Goal: Information Seeking & Learning: Learn about a topic

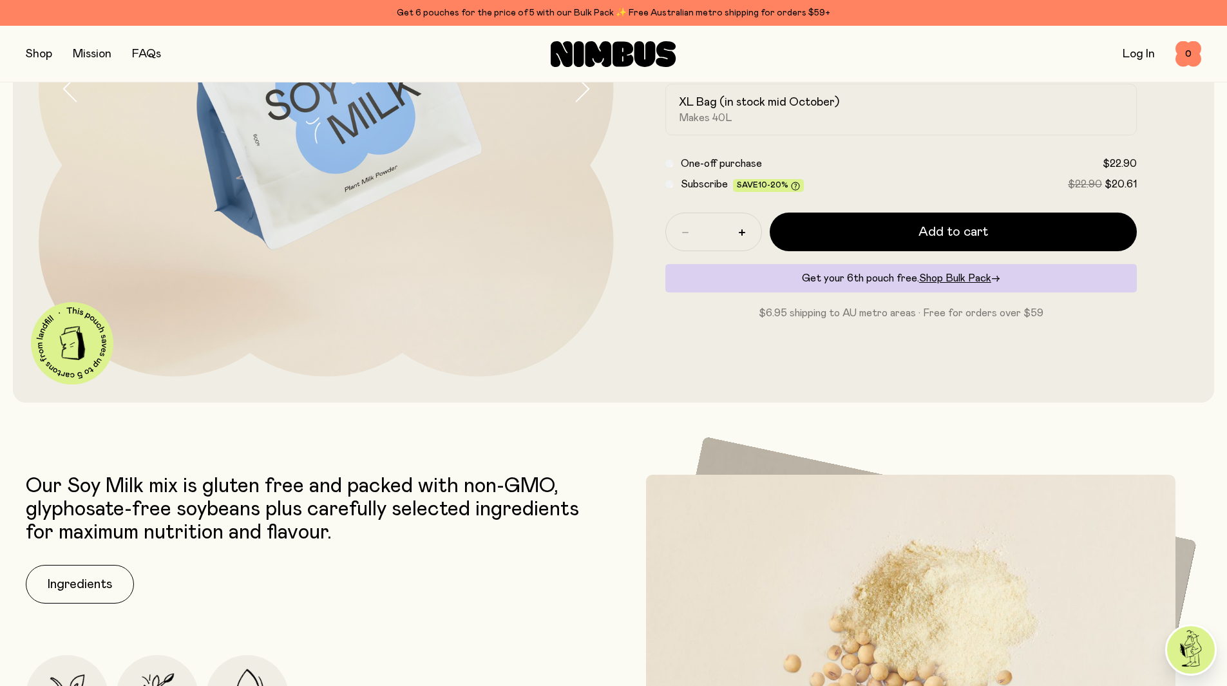
scroll to position [515, 0]
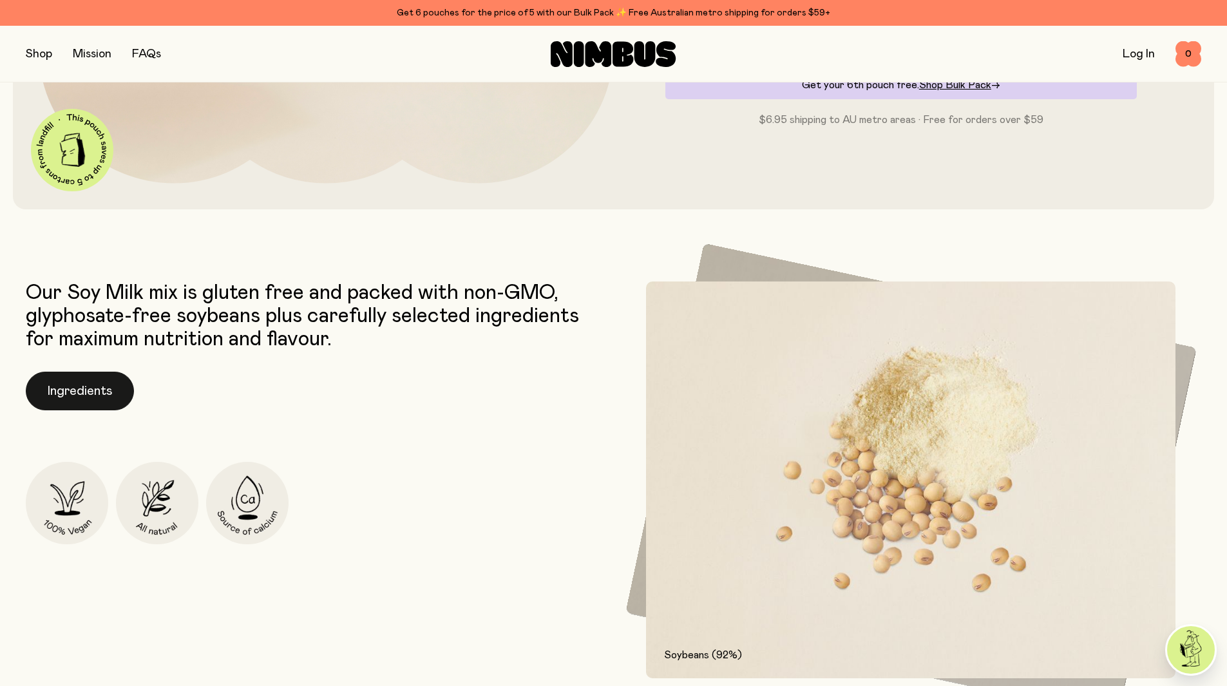
click at [110, 390] on button "Ingredients" at bounding box center [80, 391] width 108 height 39
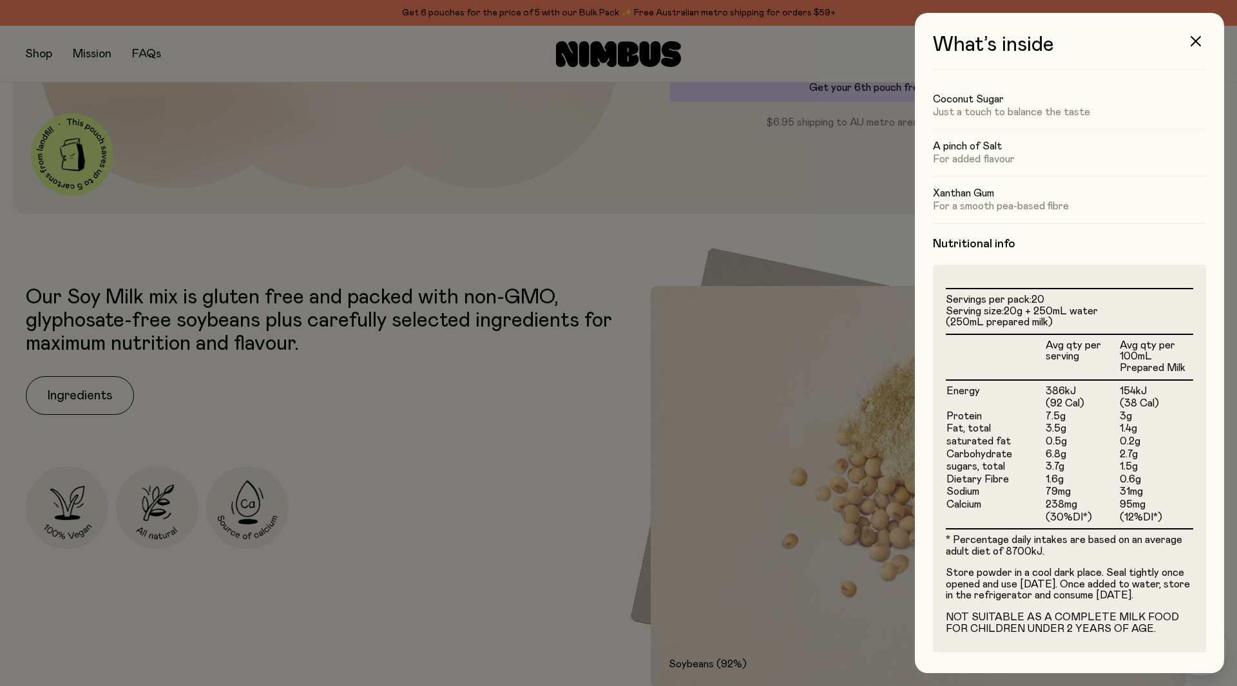
scroll to position [148, 0]
click at [753, 189] on div at bounding box center [618, 343] width 1237 height 686
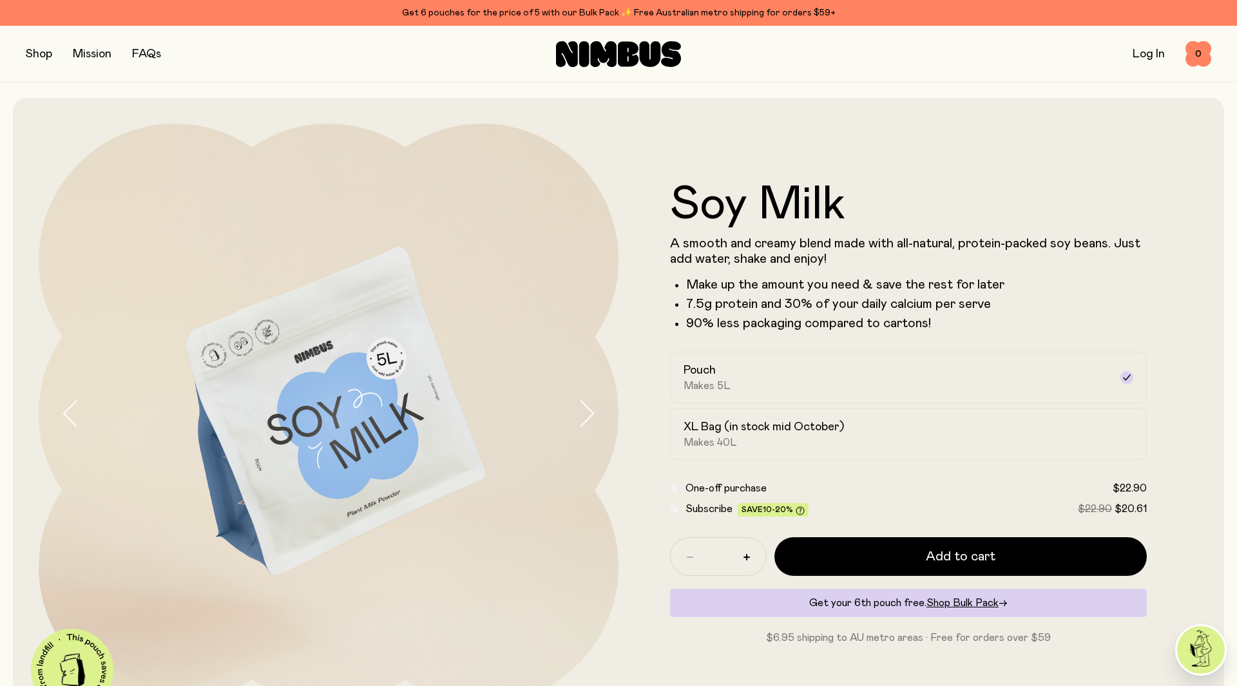
scroll to position [515, 0]
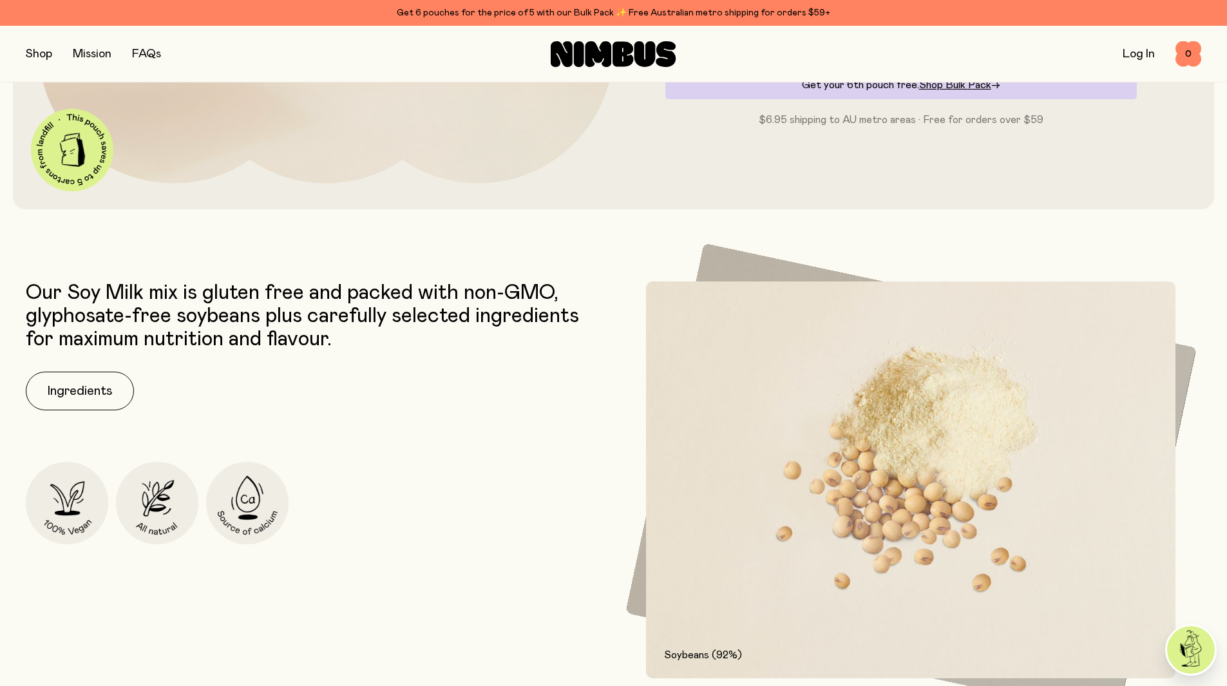
click at [37, 61] on button "button" at bounding box center [39, 54] width 26 height 18
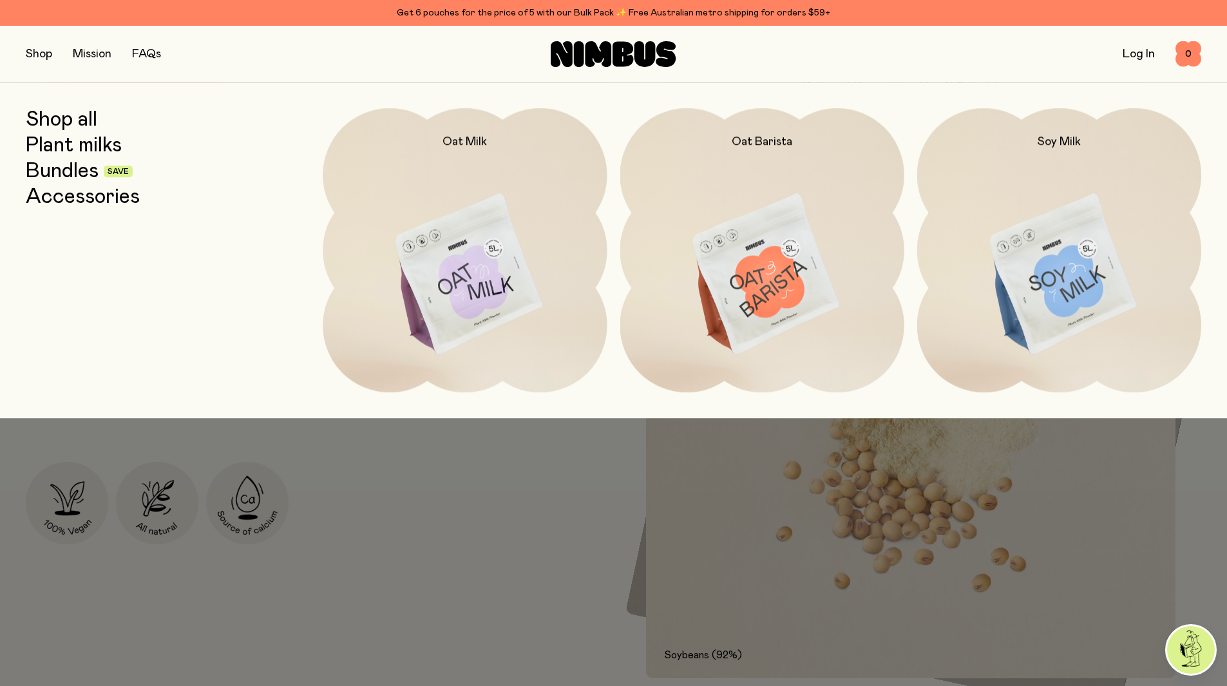
click at [473, 270] on img at bounding box center [465, 275] width 284 height 334
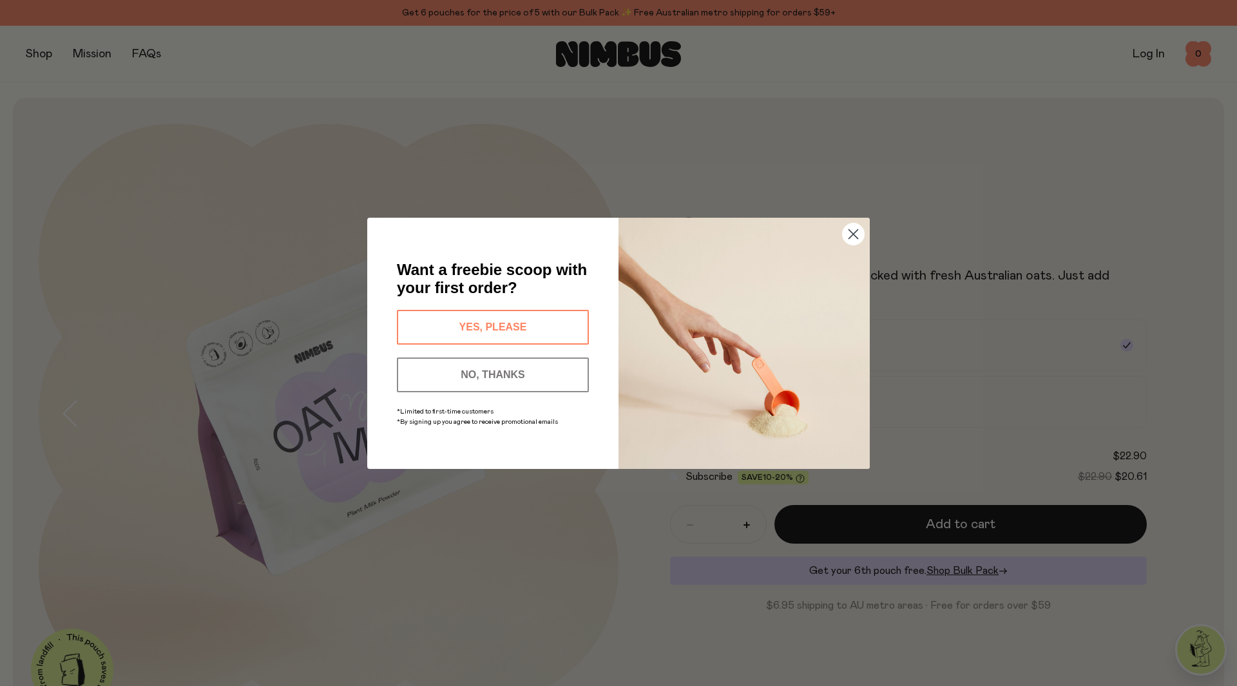
click at [849, 229] on icon "Close dialog" at bounding box center [853, 233] width 9 height 9
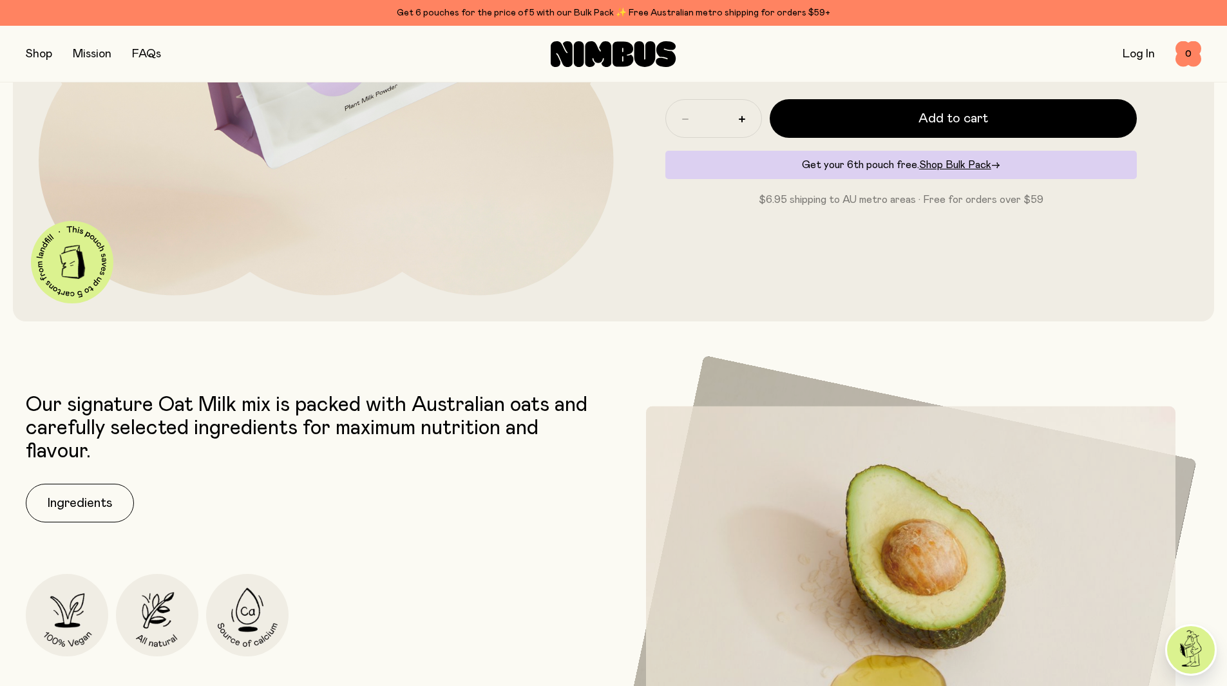
scroll to position [451, 0]
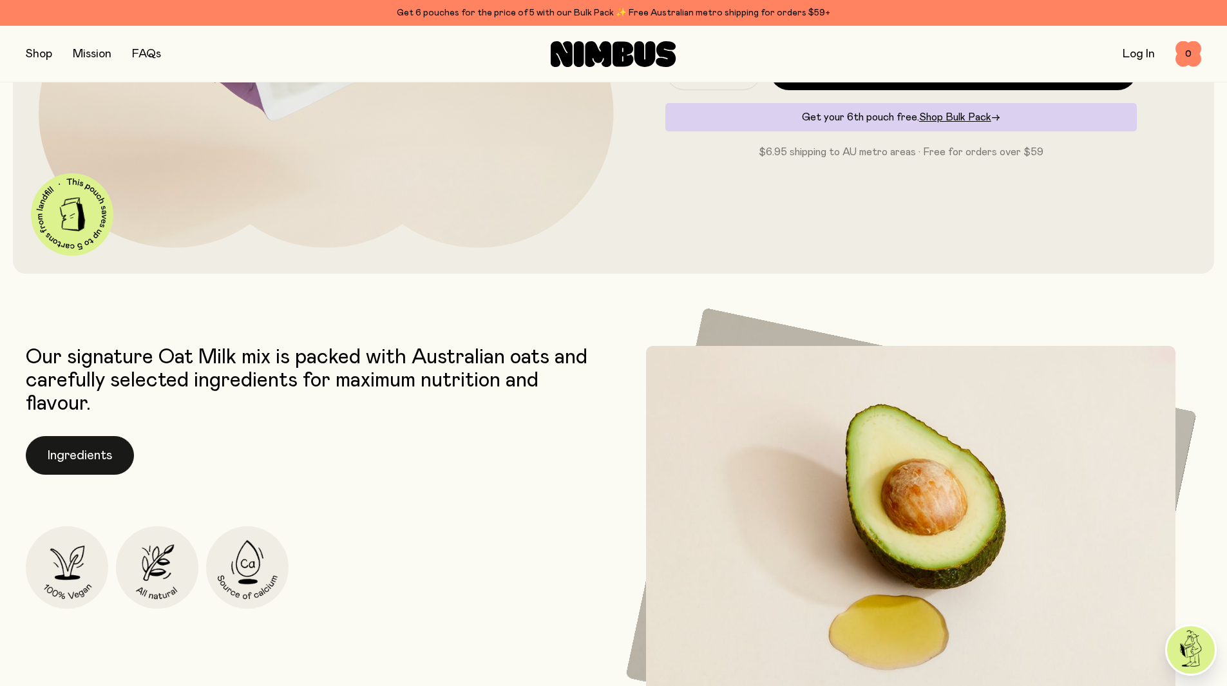
click at [84, 456] on button "Ingredients" at bounding box center [80, 455] width 108 height 39
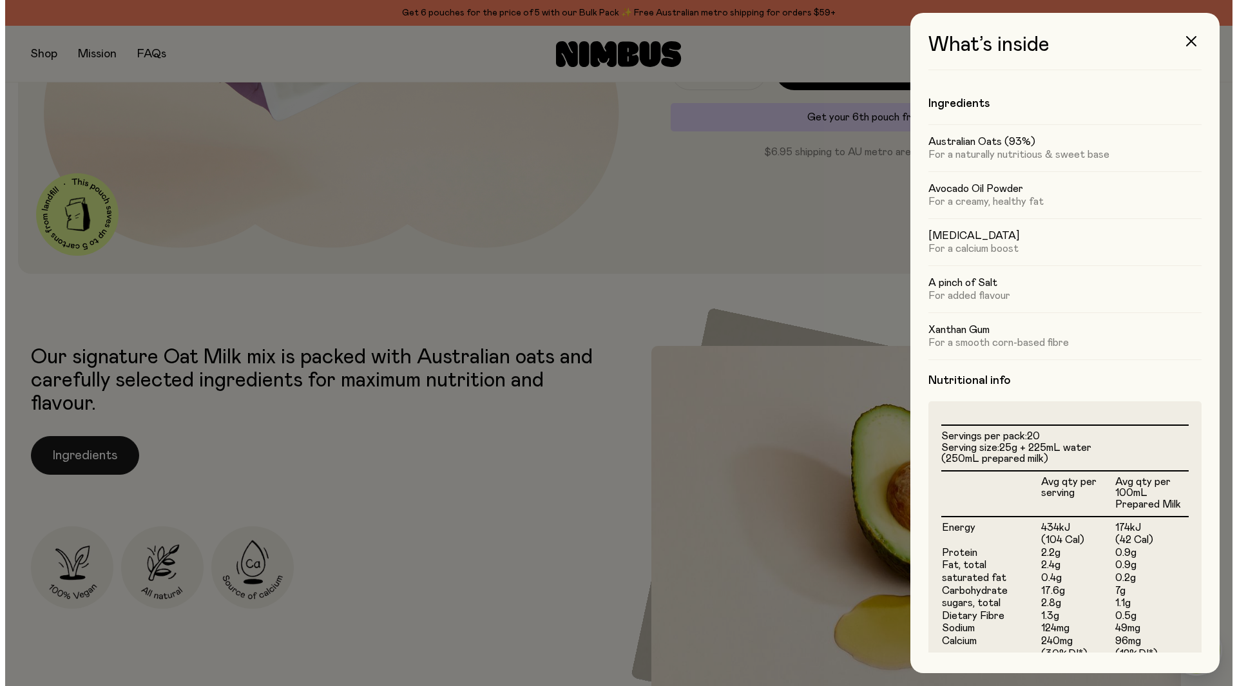
scroll to position [0, 0]
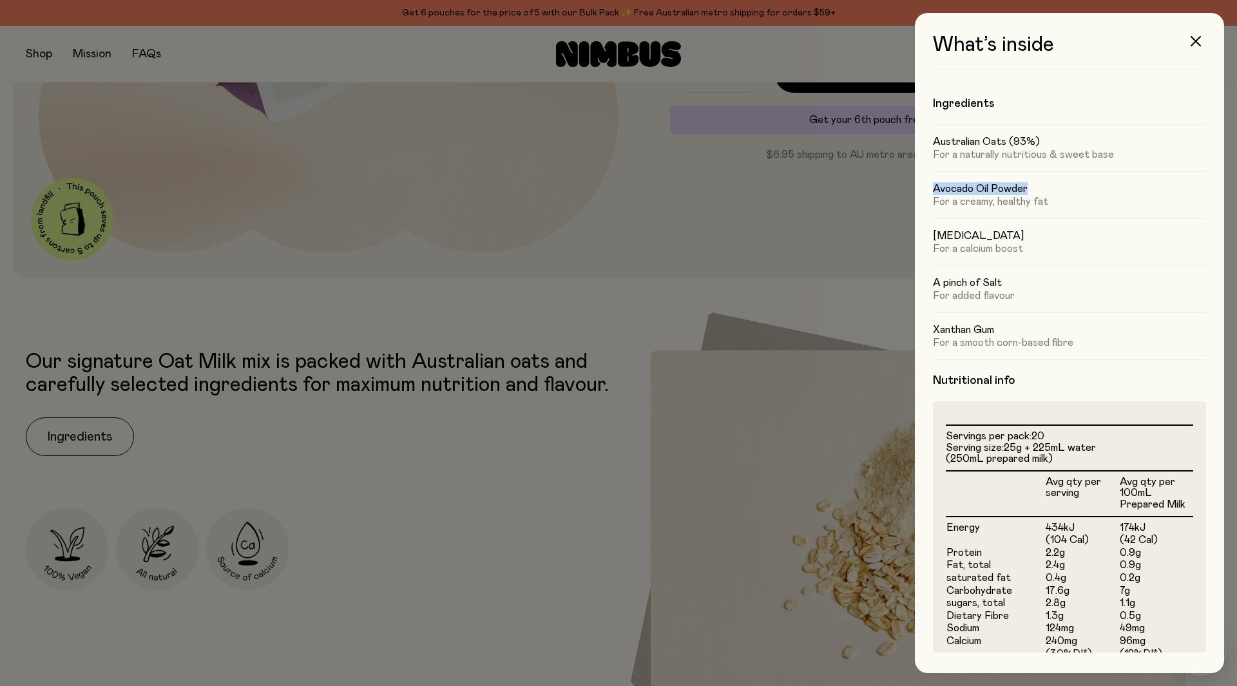
drag, startPoint x: 934, startPoint y: 191, endPoint x: 1034, endPoint y: 187, distance: 100.0
click at [1034, 187] on h5 "Avocado Oil Powder" at bounding box center [1069, 188] width 273 height 13
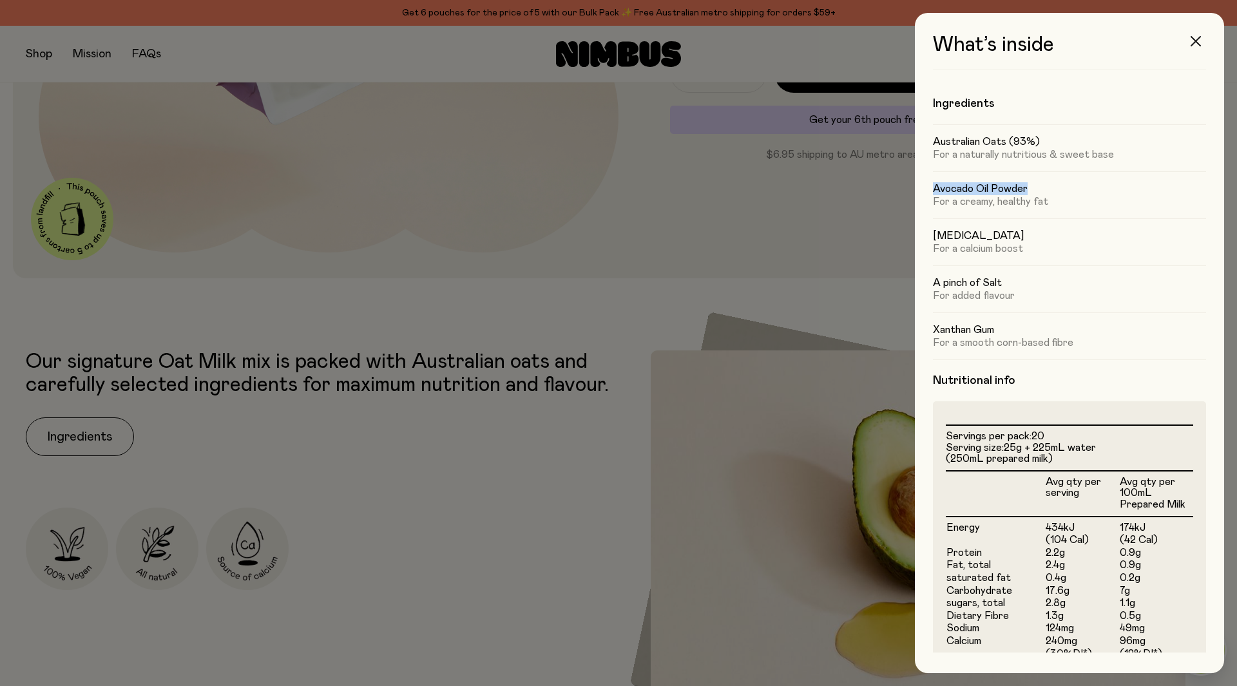
click at [1198, 43] on icon "button" at bounding box center [1196, 41] width 10 height 10
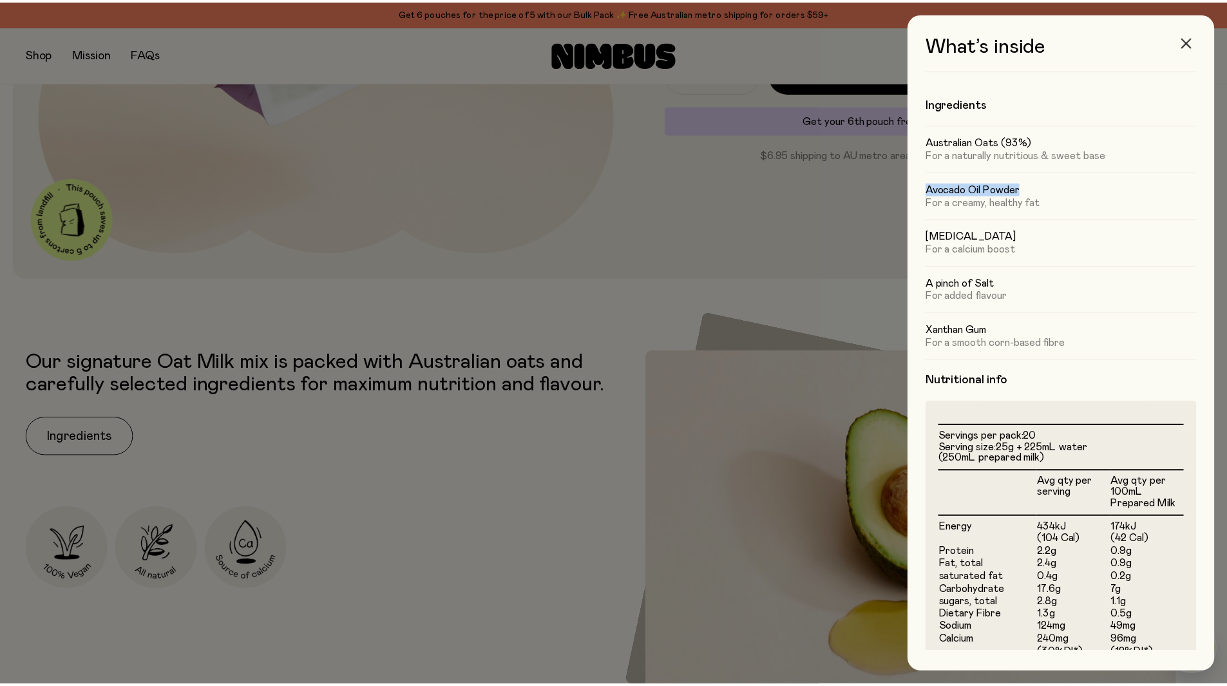
scroll to position [451, 0]
